Goal: Task Accomplishment & Management: Manage account settings

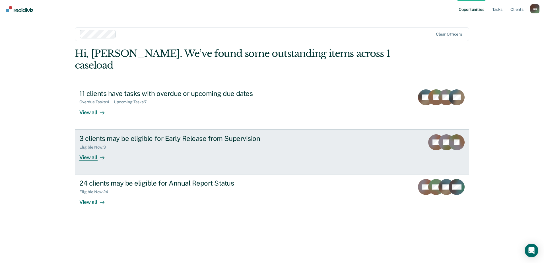
click at [121, 134] on div "3 clients may be eligible for Early Release from Supervision" at bounding box center [179, 138] width 200 height 8
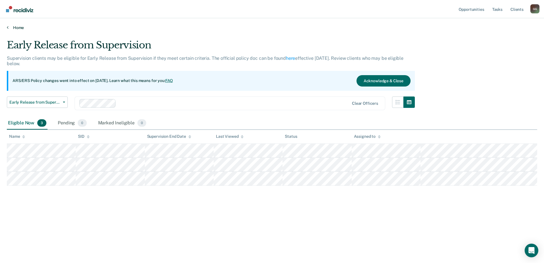
click at [19, 28] on link "Home" at bounding box center [272, 27] width 531 height 5
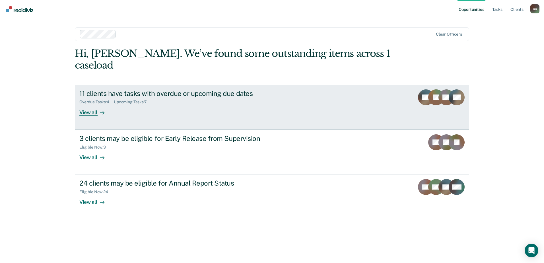
click at [116, 89] on div "11 clients have tasks with overdue or upcoming due dates" at bounding box center [179, 93] width 200 height 8
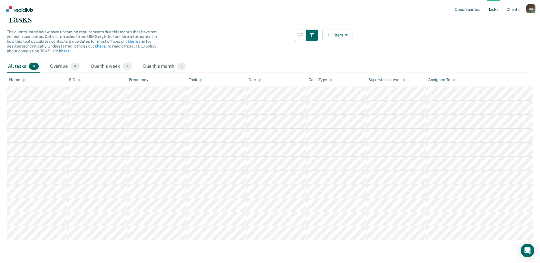
scroll to position [18, 0]
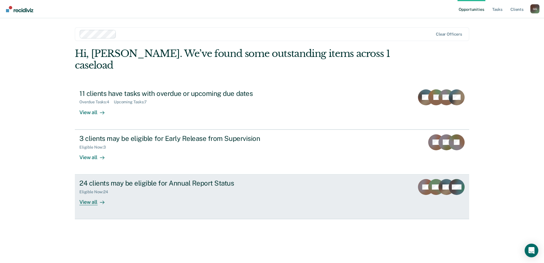
click at [151, 179] on div "24 clients may be eligible for Annual Report Status" at bounding box center [179, 183] width 200 height 8
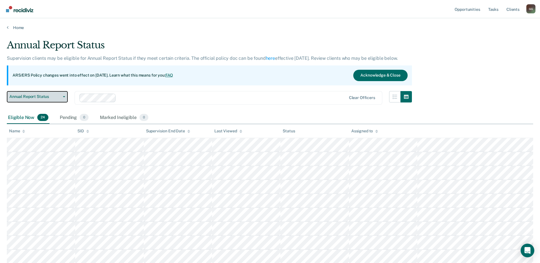
click at [64, 96] on icon "button" at bounding box center [64, 96] width 2 height 1
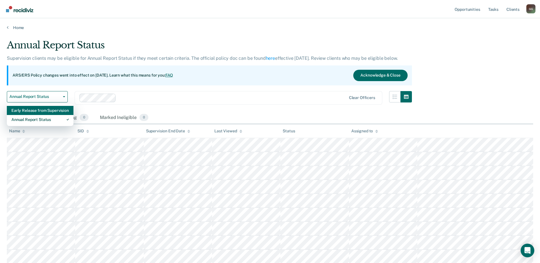
click at [45, 110] on div "Early Release from Supervision" at bounding box center [40, 110] width 58 height 9
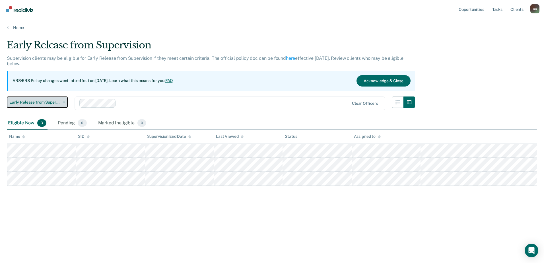
click at [65, 102] on icon "button" at bounding box center [64, 102] width 2 height 1
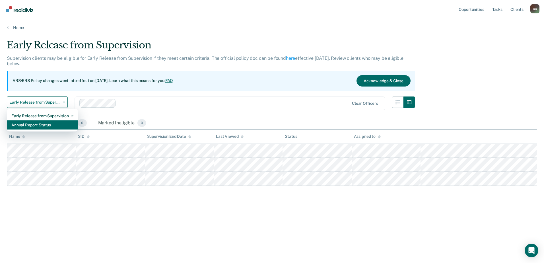
click at [35, 127] on div "Annual Report Status" at bounding box center [42, 124] width 62 height 9
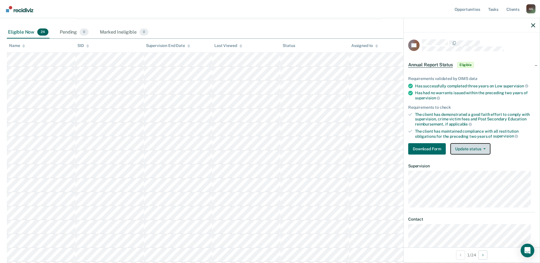
click at [468, 149] on button "Update status" at bounding box center [470, 148] width 40 height 11
click at [533, 25] on icon "button" at bounding box center [533, 25] width 4 height 4
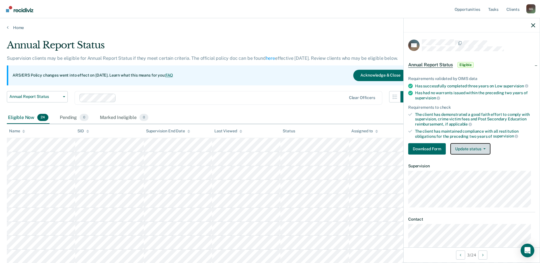
click at [484, 148] on icon "button" at bounding box center [484, 148] width 2 height 1
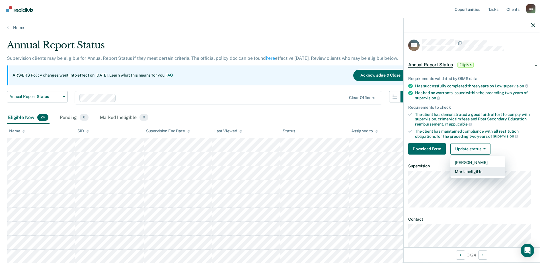
click at [465, 172] on button "Mark Ineligible" at bounding box center [477, 171] width 55 height 9
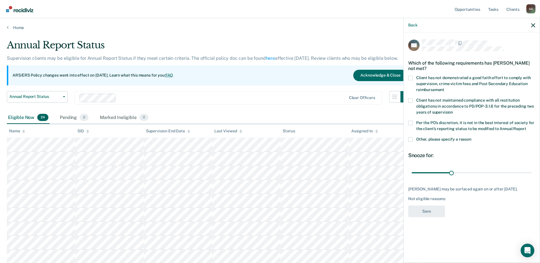
click at [410, 140] on span at bounding box center [410, 139] width 5 height 5
click at [471, 137] on input "Other, please specify a reason" at bounding box center [471, 137] width 0 height 0
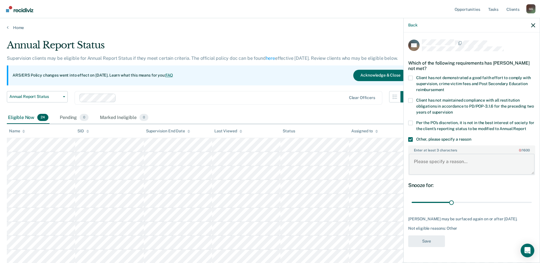
click at [429, 163] on textarea "Enter at least 3 characters 0 / 1600" at bounding box center [472, 164] width 126 height 21
type textarea "Non qualifying offense"
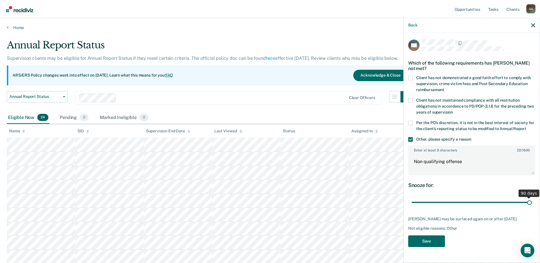
drag, startPoint x: 452, startPoint y: 202, endPoint x: 531, endPoint y: 204, distance: 79.4
type input "90"
click at [531, 204] on input "range" at bounding box center [472, 203] width 120 height 10
click at [418, 169] on textarea "Non qualifying offense" at bounding box center [472, 164] width 126 height 21
click at [472, 160] on textarea "Non qualifying offense" at bounding box center [472, 164] width 126 height 21
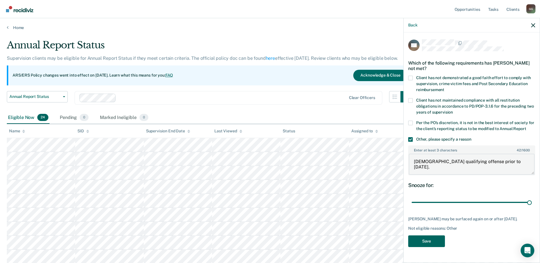
type textarea "[DEMOGRAPHIC_DATA] qualifying offense prior to [DATE]."
click at [429, 243] on button "Save" at bounding box center [426, 241] width 37 height 12
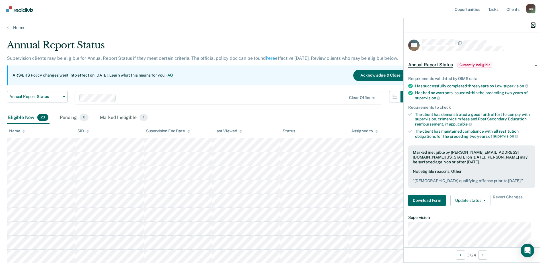
click at [532, 26] on icon "button" at bounding box center [533, 25] width 4 height 4
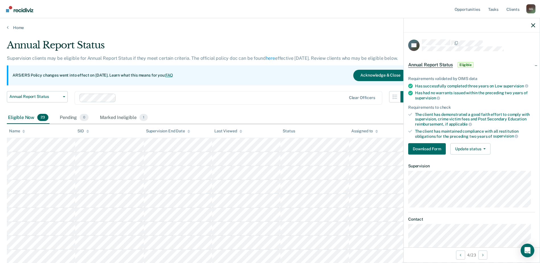
click at [535, 25] on div at bounding box center [472, 25] width 136 height 14
click at [533, 25] on icon "button" at bounding box center [533, 25] width 4 height 4
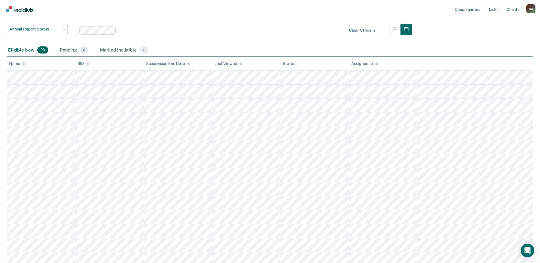
scroll to position [85, 0]
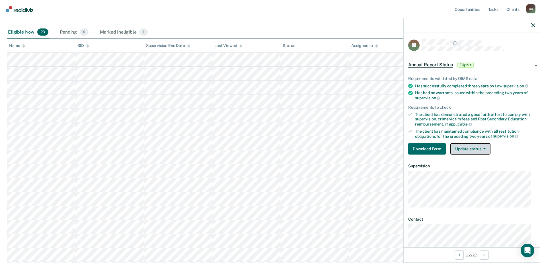
click at [485, 148] on icon "button" at bounding box center [484, 148] width 2 height 1
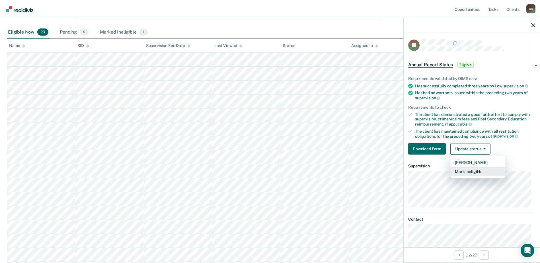
click at [473, 172] on button "Mark Ineligible" at bounding box center [477, 171] width 55 height 9
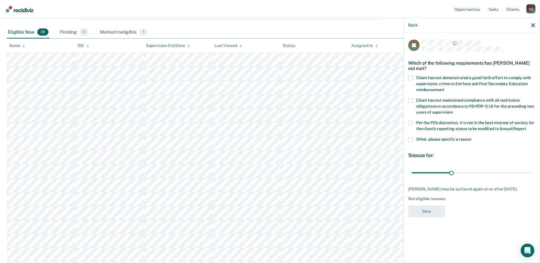
click at [411, 77] on span at bounding box center [410, 78] width 5 height 5
click at [444, 88] on input "Client has not demonstrated a good faith effort to comply with supervision, cri…" at bounding box center [444, 88] width 0 height 0
click at [408, 101] on span at bounding box center [410, 100] width 5 height 5
click at [453, 110] on input "Client has not maintained compliance with all restitution obligations in accord…" at bounding box center [453, 110] width 0 height 0
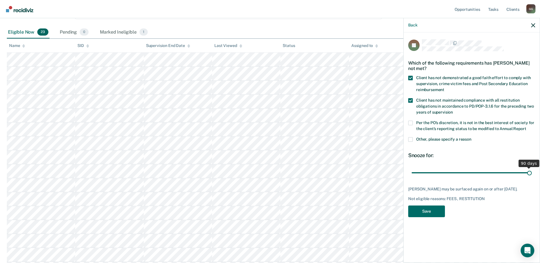
drag, startPoint x: 451, startPoint y: 171, endPoint x: 538, endPoint y: 166, distance: 87.3
type input "90"
click at [532, 168] on input "range" at bounding box center [472, 173] width 120 height 10
click at [430, 210] on button "Save" at bounding box center [426, 212] width 37 height 12
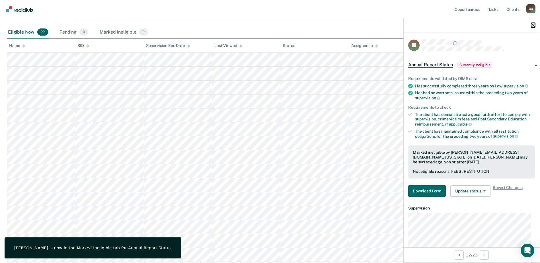
click at [533, 25] on icon "button" at bounding box center [533, 25] width 4 height 4
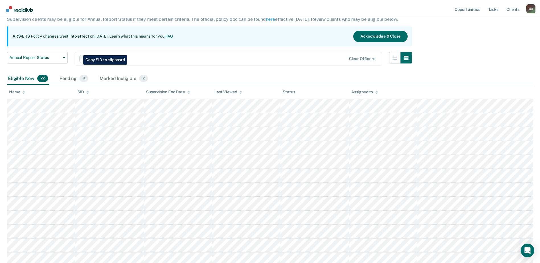
scroll to position [0, 0]
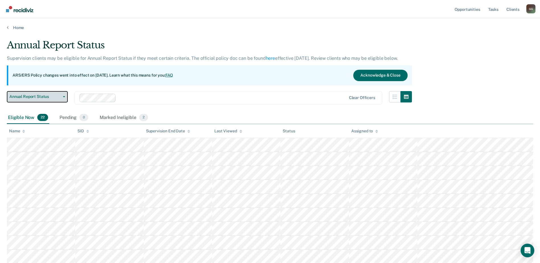
click at [63, 98] on button "Annual Report Status" at bounding box center [37, 96] width 61 height 11
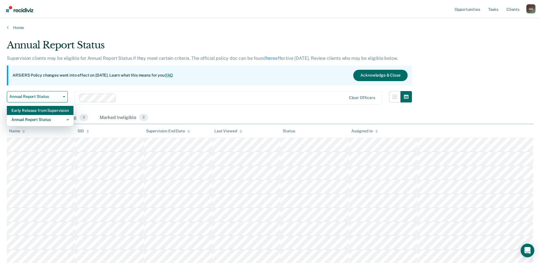
click at [41, 112] on div "Early Release from Supervision" at bounding box center [40, 110] width 58 height 9
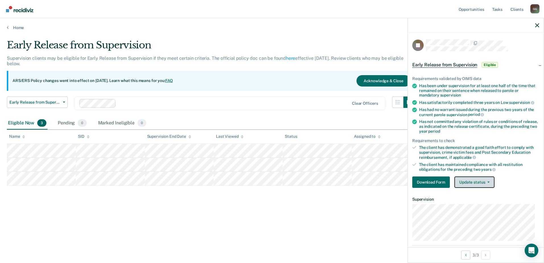
click at [486, 180] on button "Update status" at bounding box center [475, 181] width 40 height 11
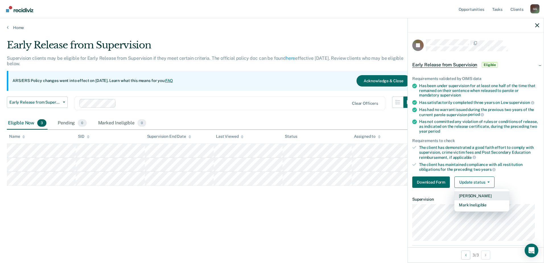
click at [480, 195] on button "[PERSON_NAME]" at bounding box center [482, 195] width 55 height 9
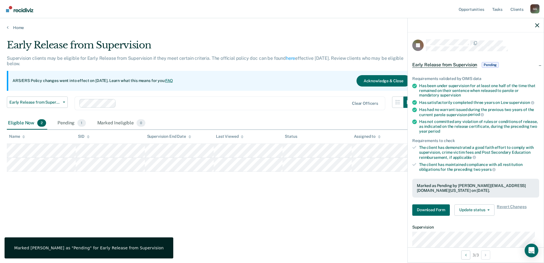
click at [342, 212] on div "Early Release from Supervision Supervision clients may be eligible for Early Re…" at bounding box center [272, 129] width 531 height 181
click at [537, 24] on icon "button" at bounding box center [537, 25] width 4 height 4
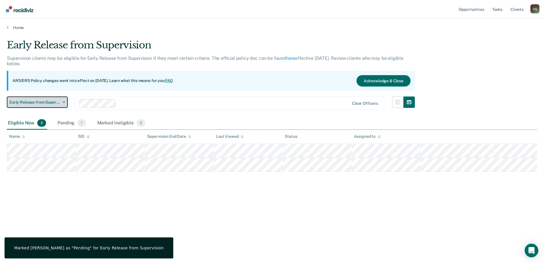
click at [64, 101] on button "Early Release from Supervision" at bounding box center [37, 102] width 61 height 11
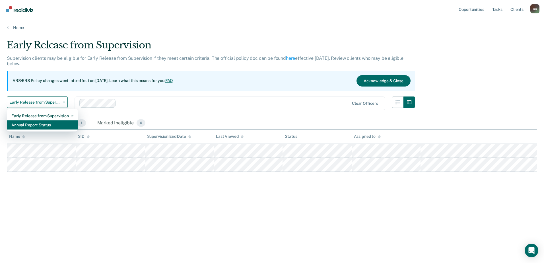
click at [47, 125] on div "Annual Report Status" at bounding box center [42, 124] width 62 height 9
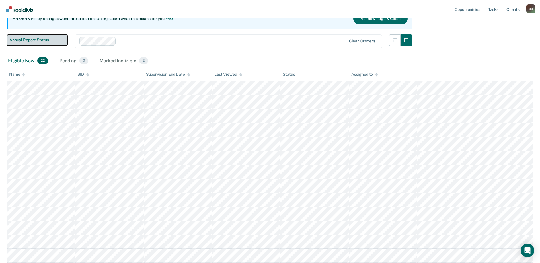
scroll to position [85, 0]
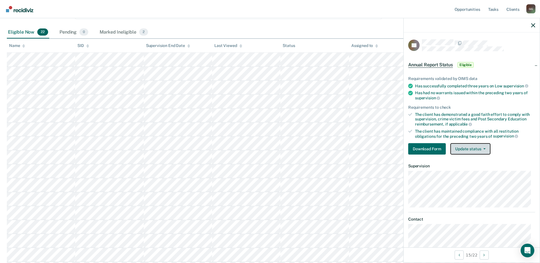
click at [482, 147] on button "Update status" at bounding box center [470, 148] width 40 height 11
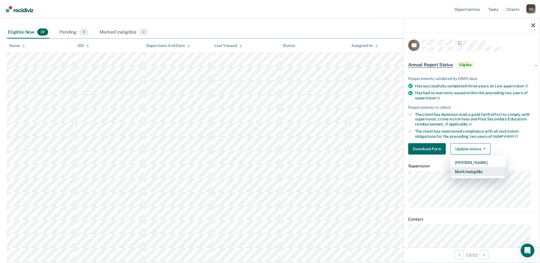
click at [470, 170] on button "Mark Ineligible" at bounding box center [477, 171] width 55 height 9
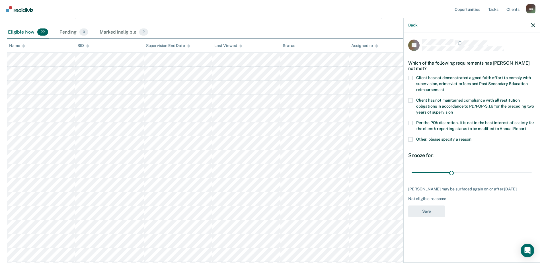
click at [410, 77] on span at bounding box center [410, 78] width 5 height 5
click at [444, 88] on input "Client has not demonstrated a good faith effort to comply with supervision, cri…" at bounding box center [444, 88] width 0 height 0
click at [411, 124] on span at bounding box center [410, 123] width 5 height 5
click at [526, 127] on input "Per the PO’s discretion, it is not in the best interest of society for the clie…" at bounding box center [526, 127] width 0 height 0
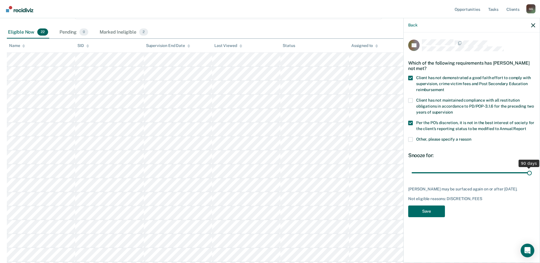
drag, startPoint x: 452, startPoint y: 172, endPoint x: 534, endPoint y: 174, distance: 82.6
type input "90"
click at [532, 174] on input "range" at bounding box center [472, 173] width 120 height 10
click at [429, 210] on button "Save" at bounding box center [426, 212] width 37 height 12
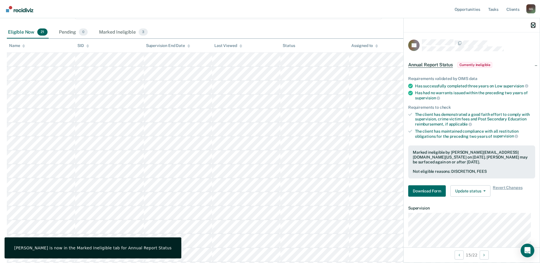
click at [533, 24] on icon "button" at bounding box center [533, 25] width 4 height 4
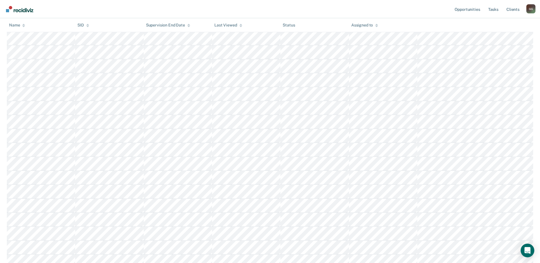
scroll to position [142, 0]
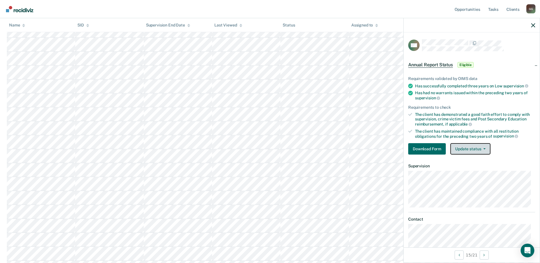
click at [479, 150] on button "Update status" at bounding box center [470, 148] width 40 height 11
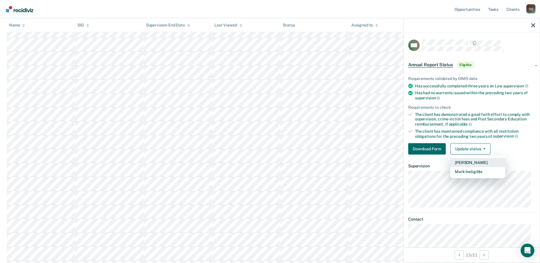
click at [472, 161] on button "[PERSON_NAME]" at bounding box center [477, 162] width 55 height 9
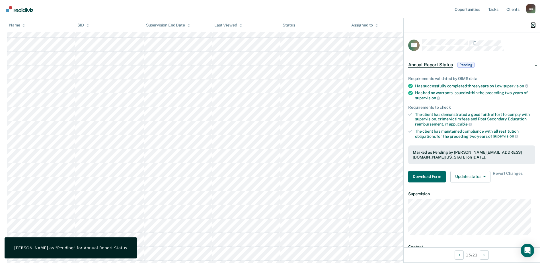
click at [532, 24] on icon "button" at bounding box center [533, 25] width 4 height 4
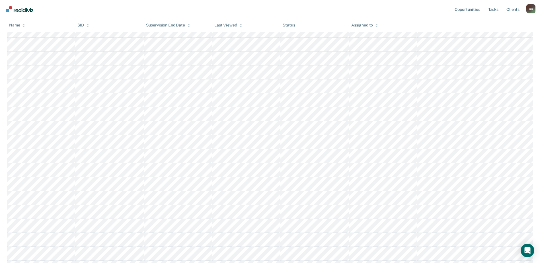
scroll to position [28, 0]
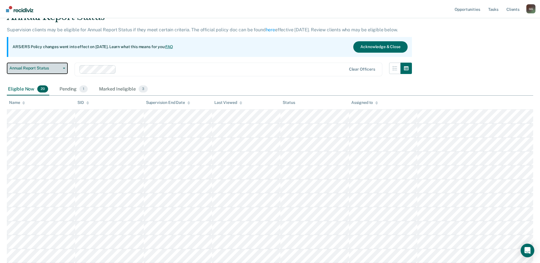
click at [64, 69] on button "Annual Report Status" at bounding box center [37, 68] width 61 height 11
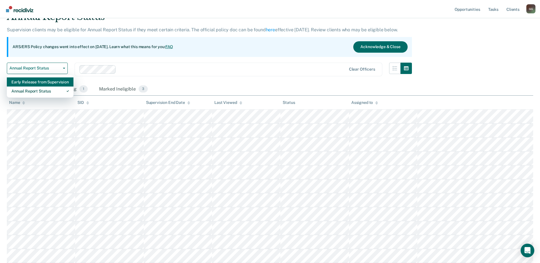
click at [42, 82] on div "Early Release from Supervision" at bounding box center [40, 81] width 58 height 9
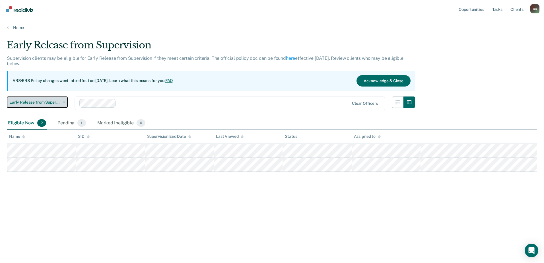
click at [64, 102] on icon "button" at bounding box center [64, 102] width 2 height 1
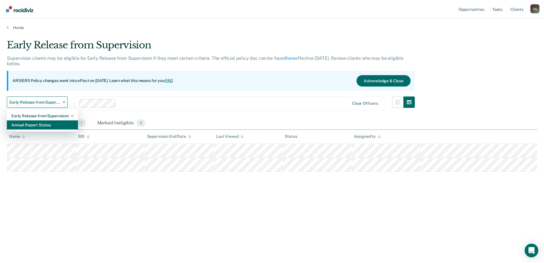
click at [47, 124] on div "Annual Report Status" at bounding box center [42, 124] width 62 height 9
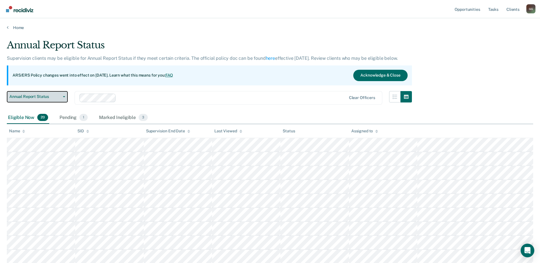
scroll to position [195, 0]
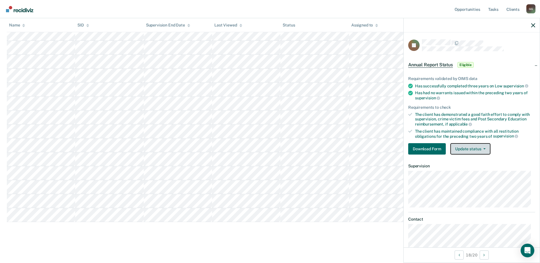
click at [467, 149] on button "Update status" at bounding box center [470, 148] width 40 height 11
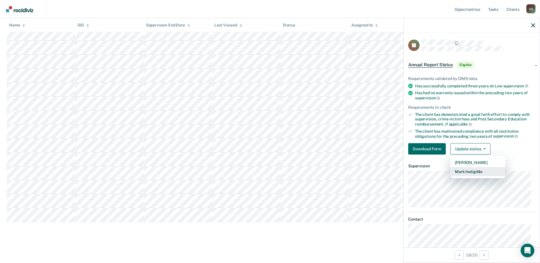
click at [465, 171] on button "Mark Ineligible" at bounding box center [477, 171] width 55 height 9
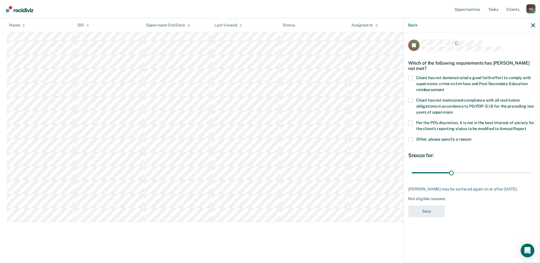
click at [410, 124] on span at bounding box center [410, 123] width 5 height 5
click at [526, 127] on input "Per the PO’s discretion, it is not in the best interest of society for the clie…" at bounding box center [526, 127] width 0 height 0
click at [410, 139] on span at bounding box center [410, 139] width 5 height 5
click at [471, 137] on input "Other, please specify a reason" at bounding box center [471, 137] width 0 height 0
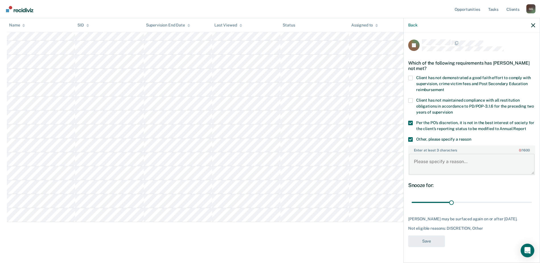
click at [416, 162] on textarea "Enter at least 3 characters 0 / 1600" at bounding box center [472, 164] width 126 height 21
drag, startPoint x: 519, startPoint y: 160, endPoint x: 489, endPoint y: 167, distance: 30.4
click at [489, 167] on textarea "Client tested positive for marijuana in [DATE]" at bounding box center [472, 164] width 126 height 21
type textarea "Client tested positive for marijuana on [DATE]."
click at [410, 137] on span at bounding box center [410, 139] width 5 height 5
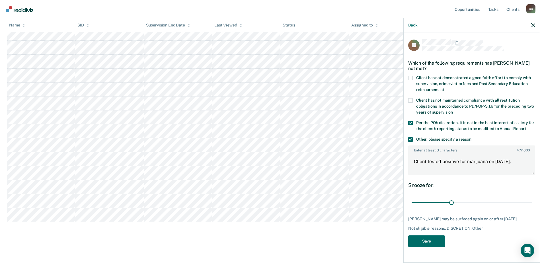
click at [471, 137] on input "Other, please specify a reason" at bounding box center [471, 137] width 0 height 0
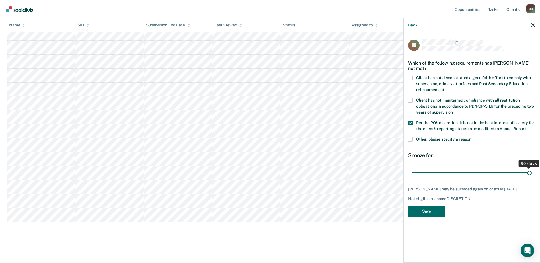
drag, startPoint x: 450, startPoint y: 171, endPoint x: 535, endPoint y: 173, distance: 85.1
type input "90"
click at [532, 173] on input "range" at bounding box center [472, 173] width 120 height 10
click at [434, 211] on button "Save" at bounding box center [426, 212] width 37 height 12
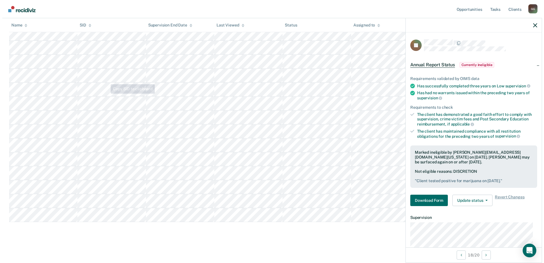
scroll to position [0, 0]
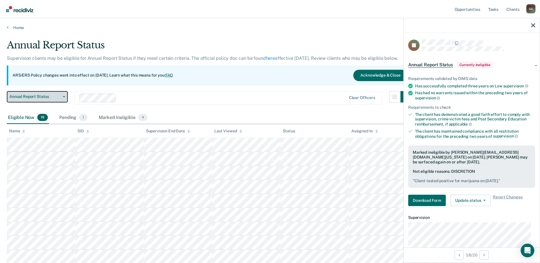
click at [64, 96] on icon "button" at bounding box center [64, 96] width 2 height 1
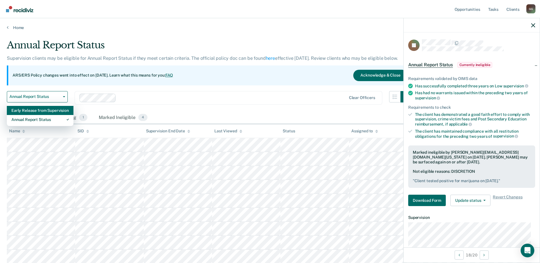
click at [39, 109] on div "Early Release from Supervision" at bounding box center [40, 110] width 58 height 9
